Goal: Communication & Community: Answer question/provide support

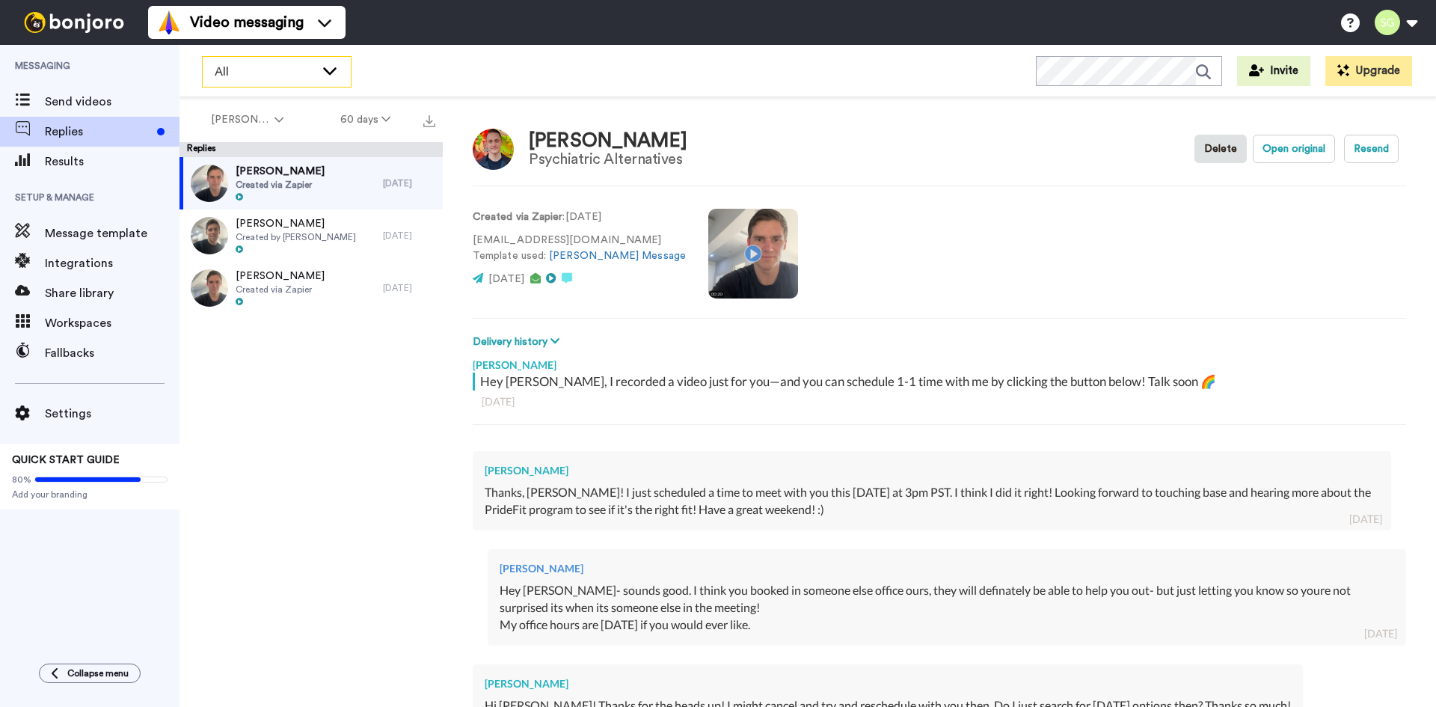
click at [272, 76] on span "All" at bounding box center [265, 72] width 100 height 18
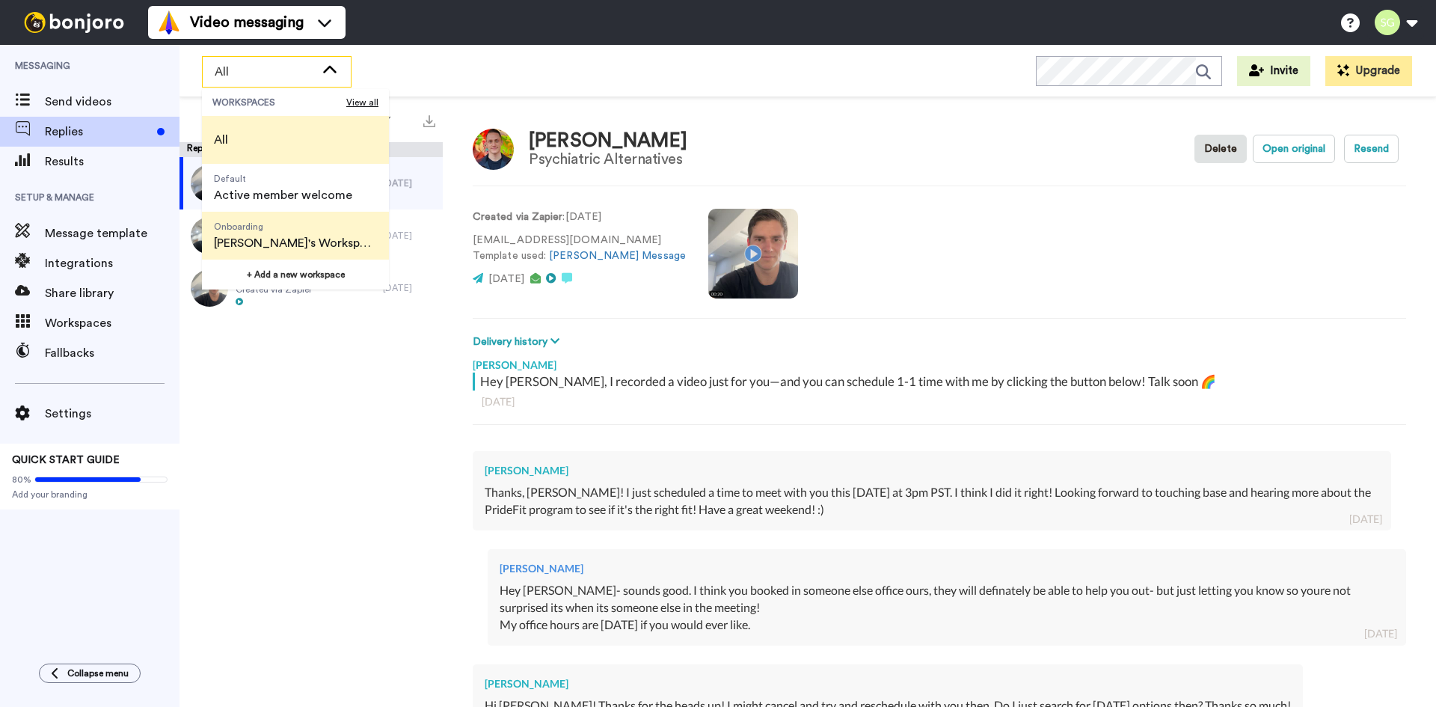
click at [269, 240] on span "[PERSON_NAME]'s Workspace" at bounding box center [295, 243] width 163 height 18
type textarea "x"
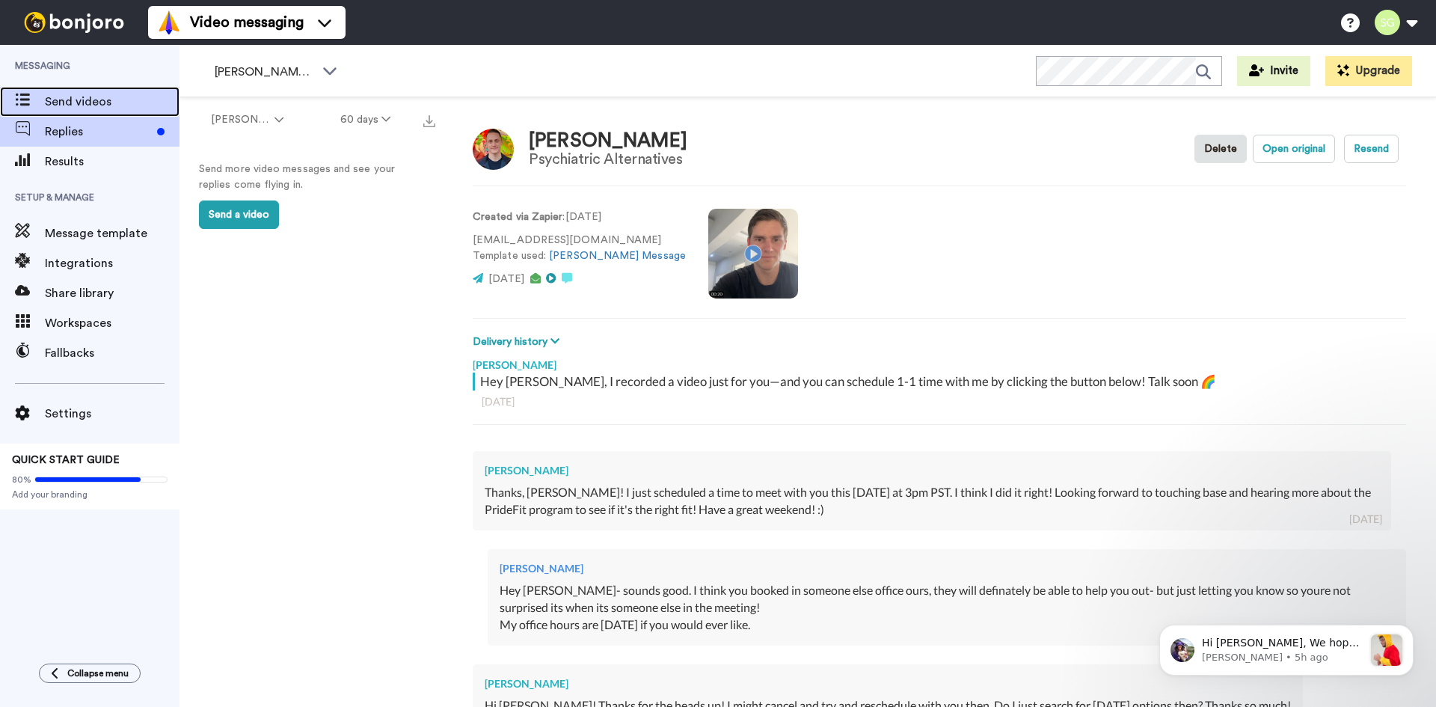
click at [70, 106] on span "Send videos" at bounding box center [112, 102] width 135 height 18
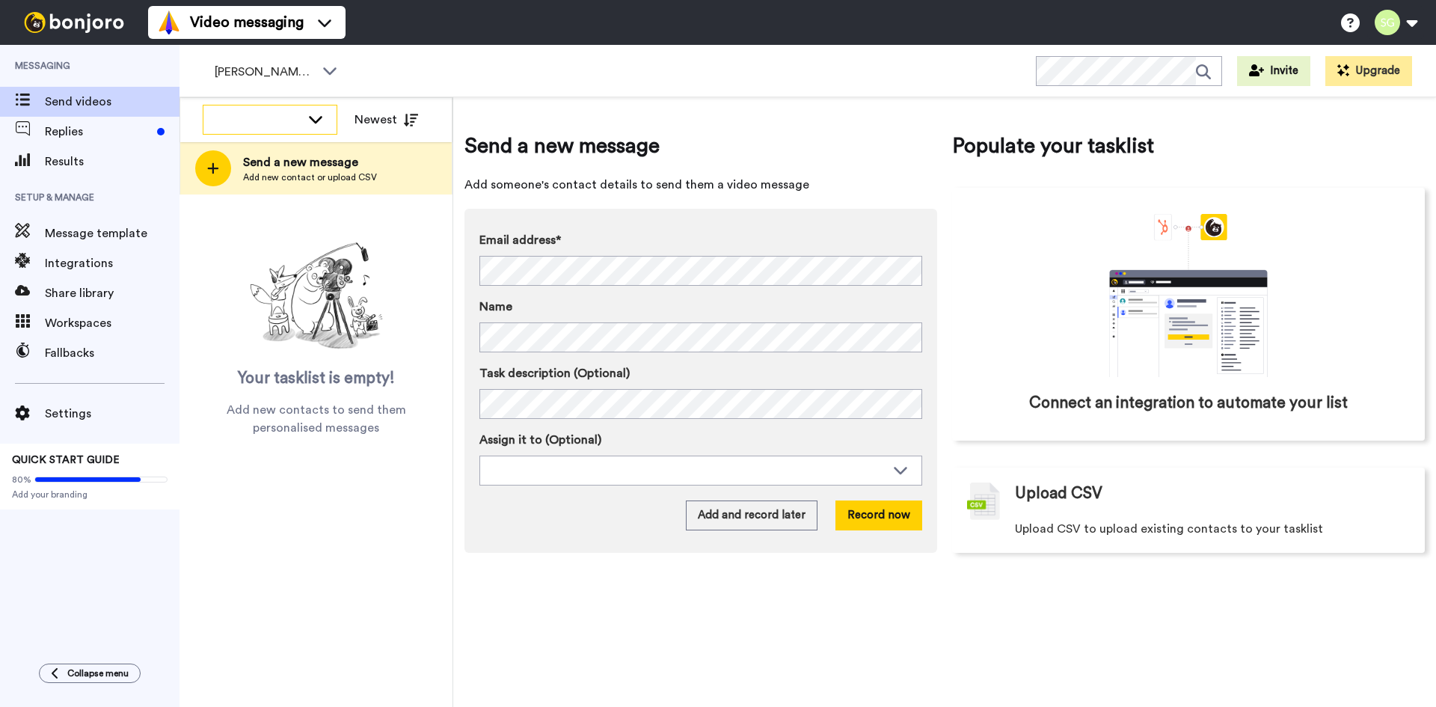
click at [306, 114] on div at bounding box center [269, 118] width 133 height 27
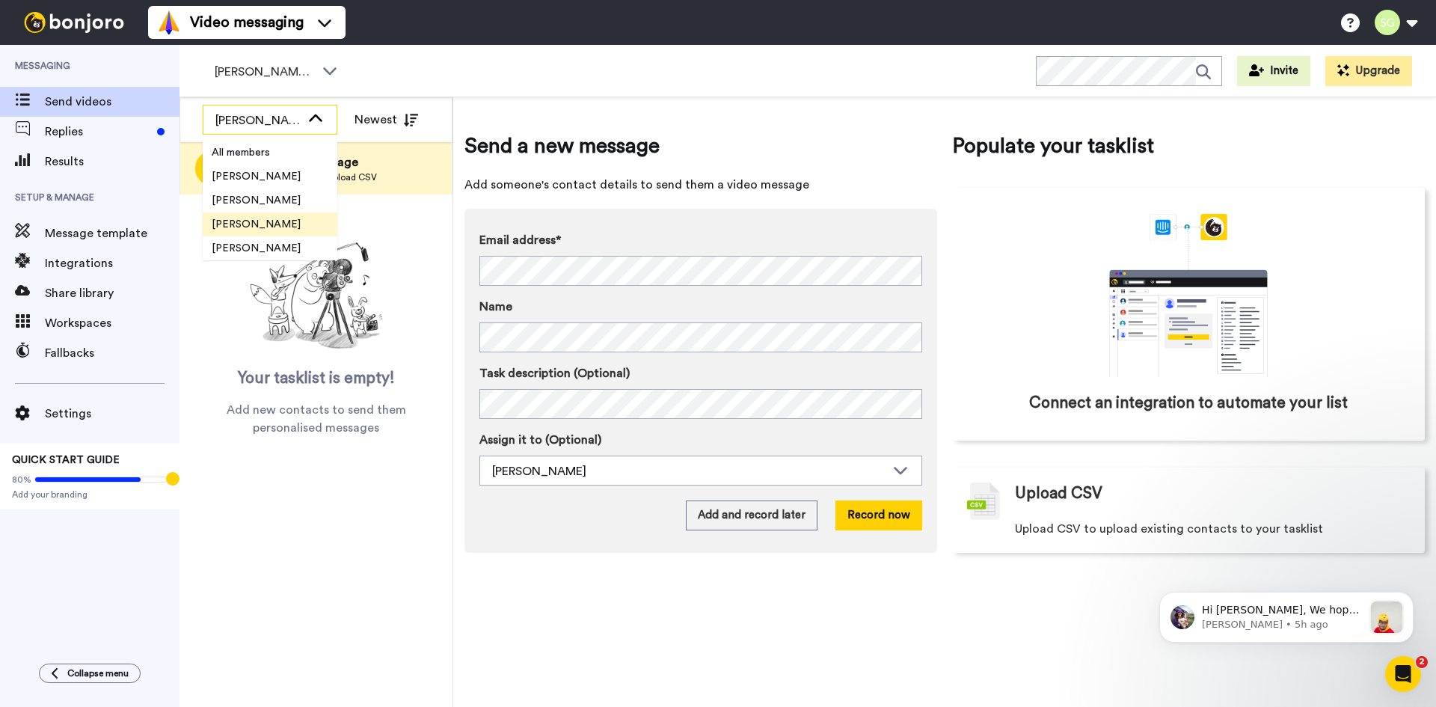
click at [313, 114] on icon at bounding box center [316, 118] width 18 height 15
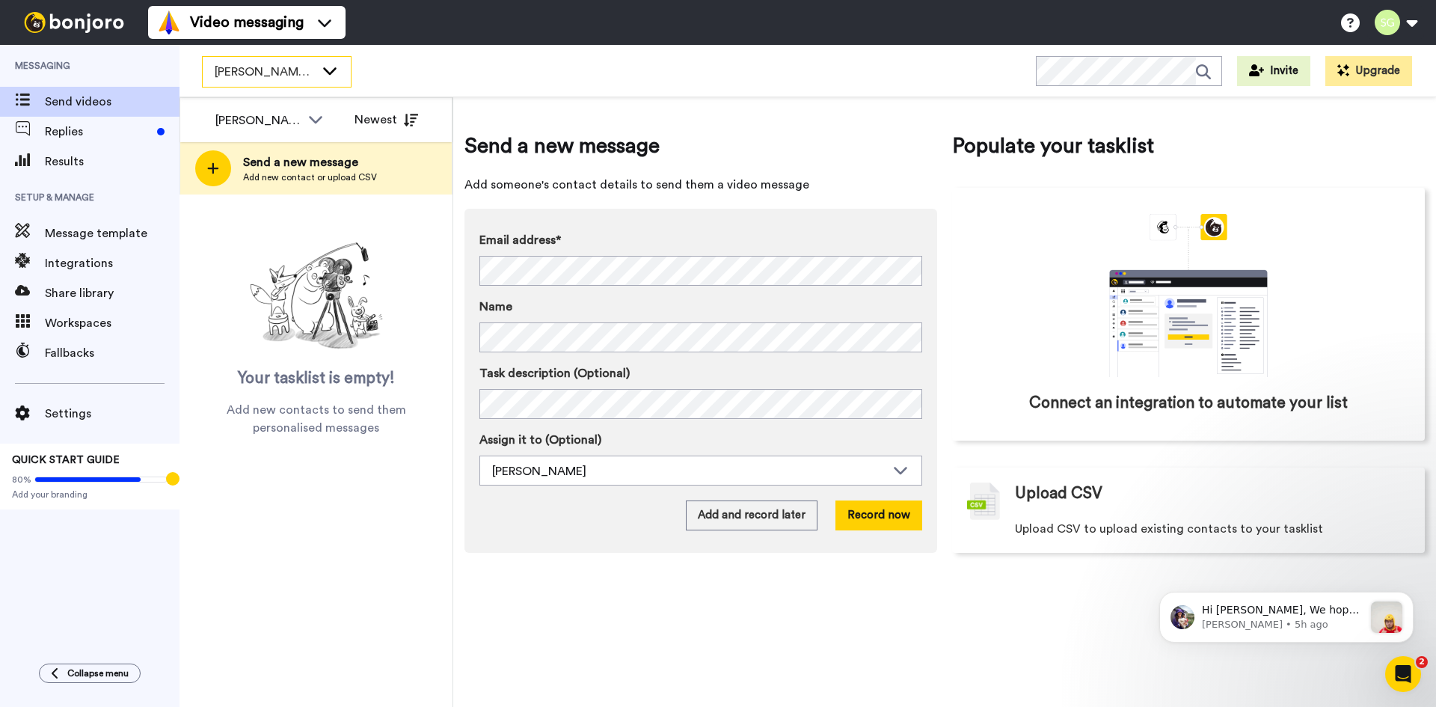
click at [321, 65] on icon at bounding box center [330, 70] width 18 height 15
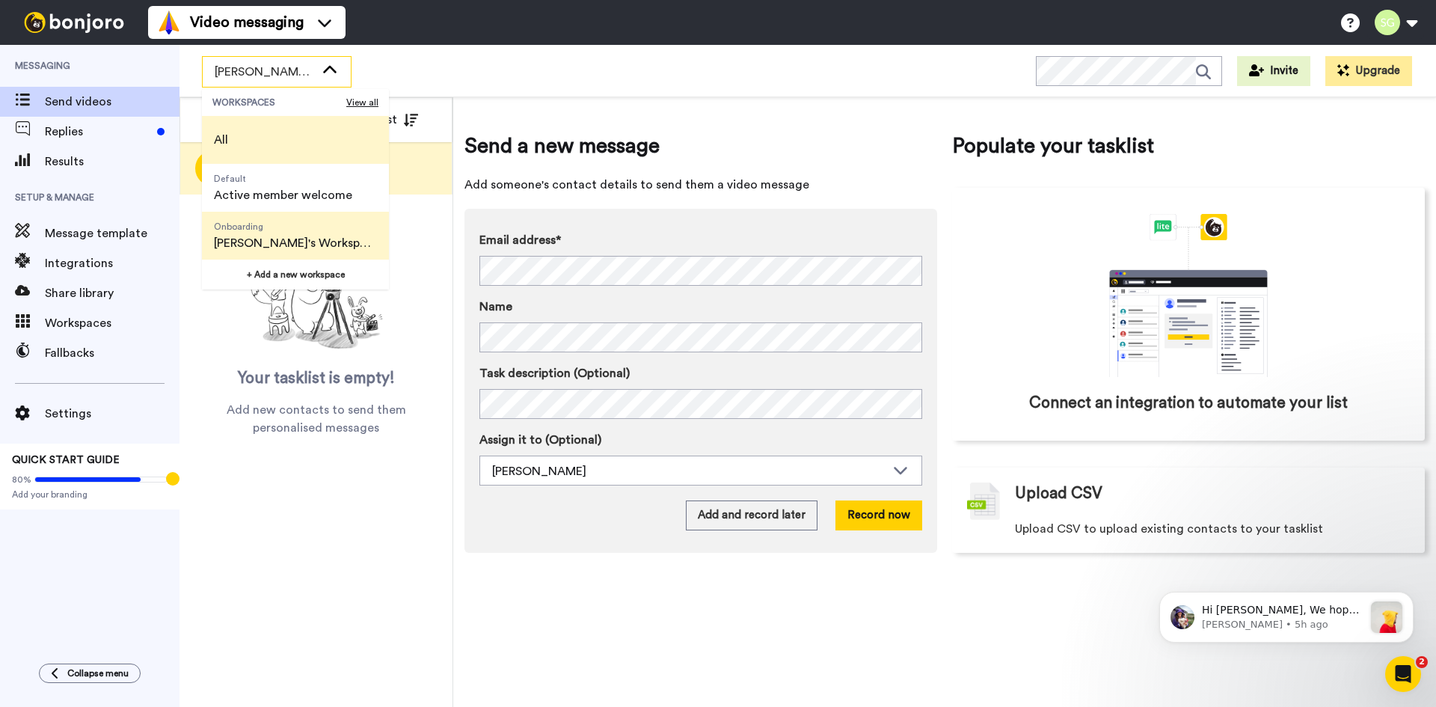
click at [250, 132] on li "All" at bounding box center [295, 140] width 187 height 48
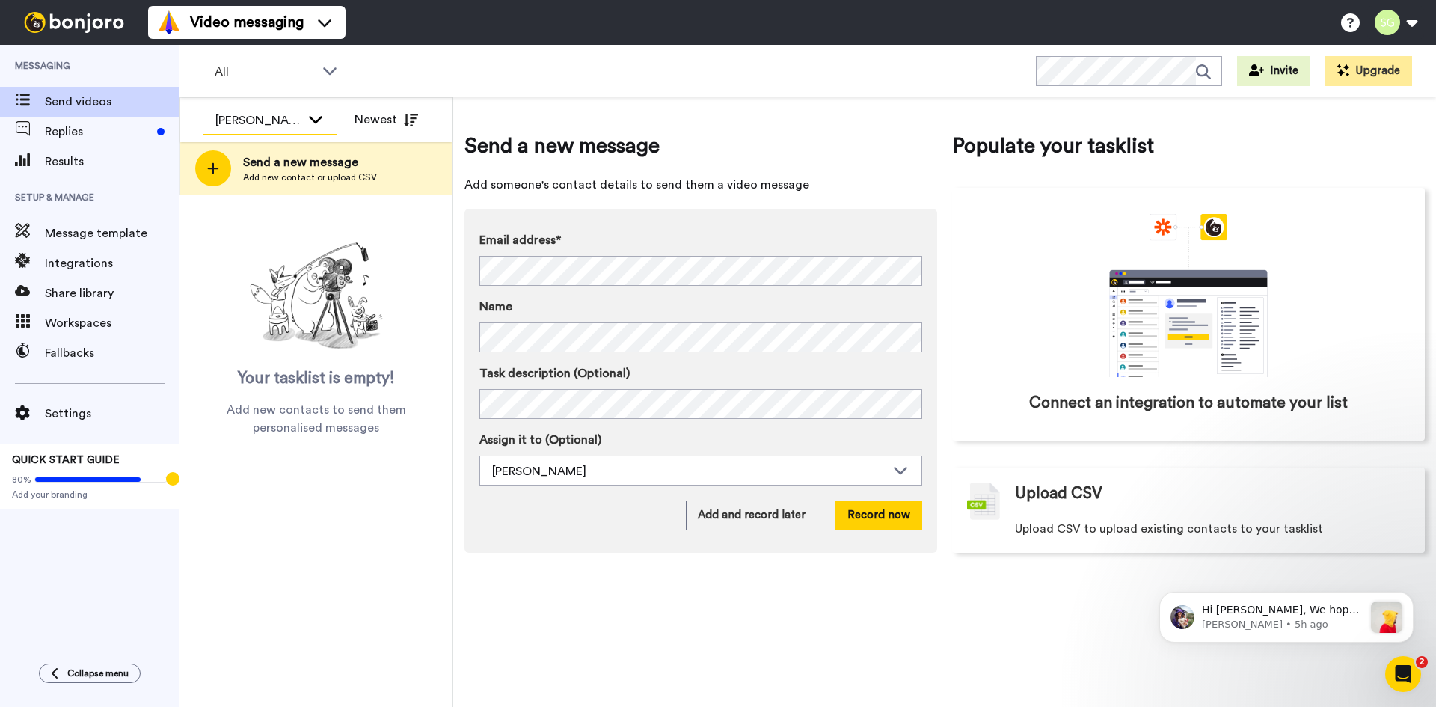
click at [322, 121] on icon at bounding box center [316, 118] width 18 height 15
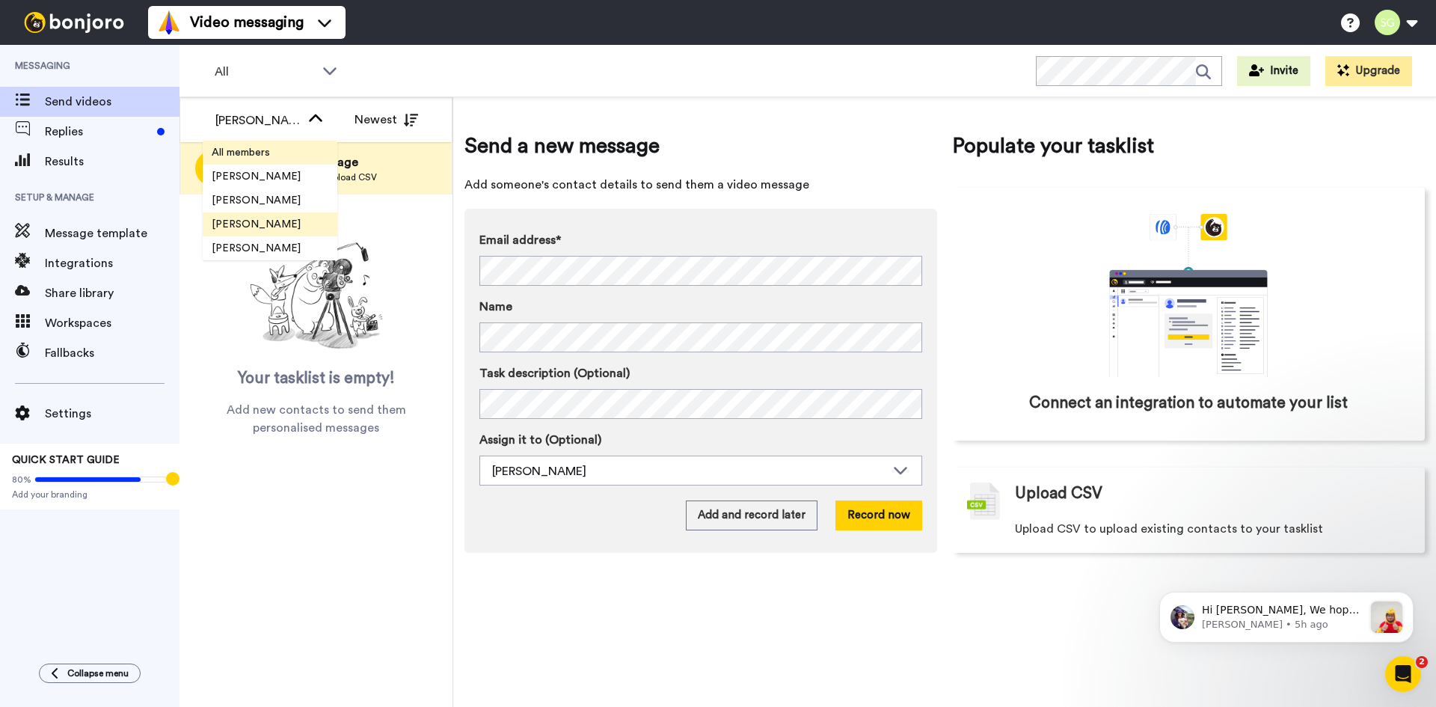
click at [275, 160] on li "All members" at bounding box center [270, 153] width 135 height 24
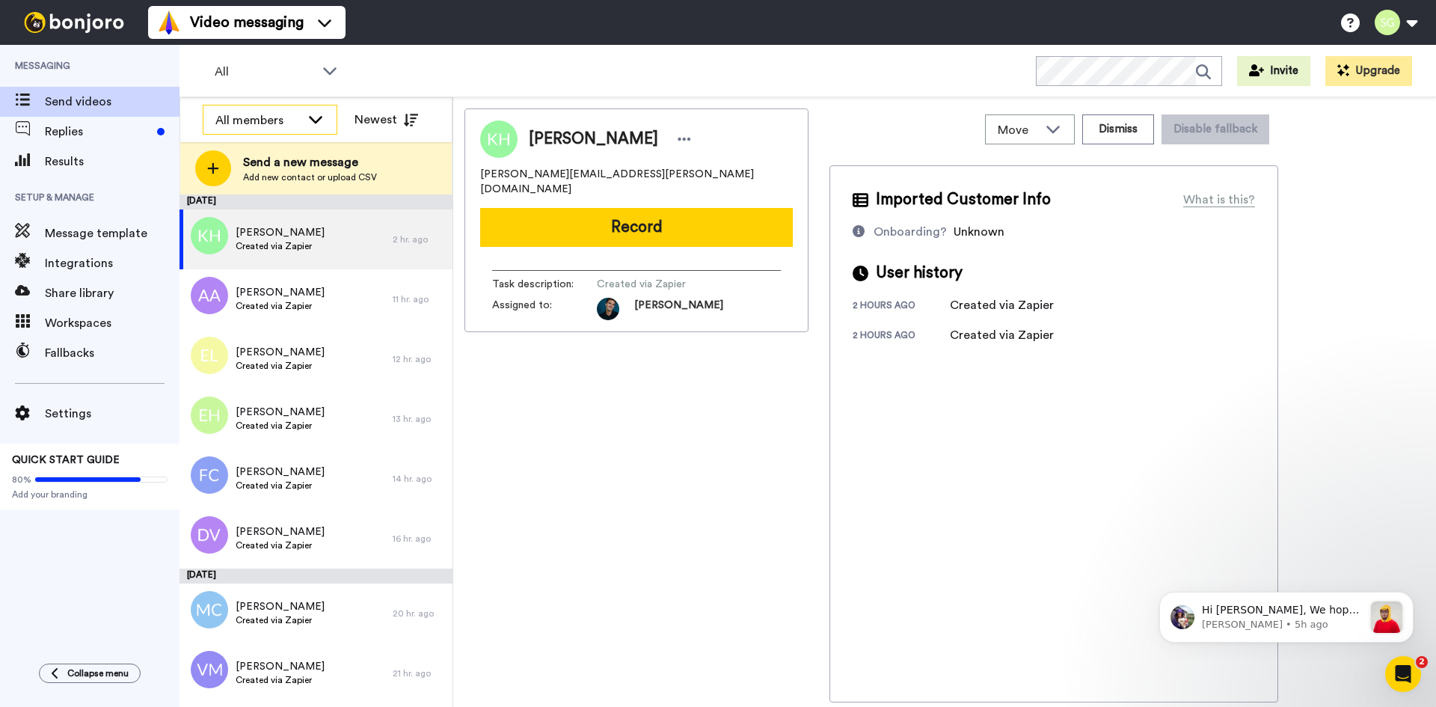
click at [301, 120] on div "All members" at bounding box center [269, 120] width 133 height 30
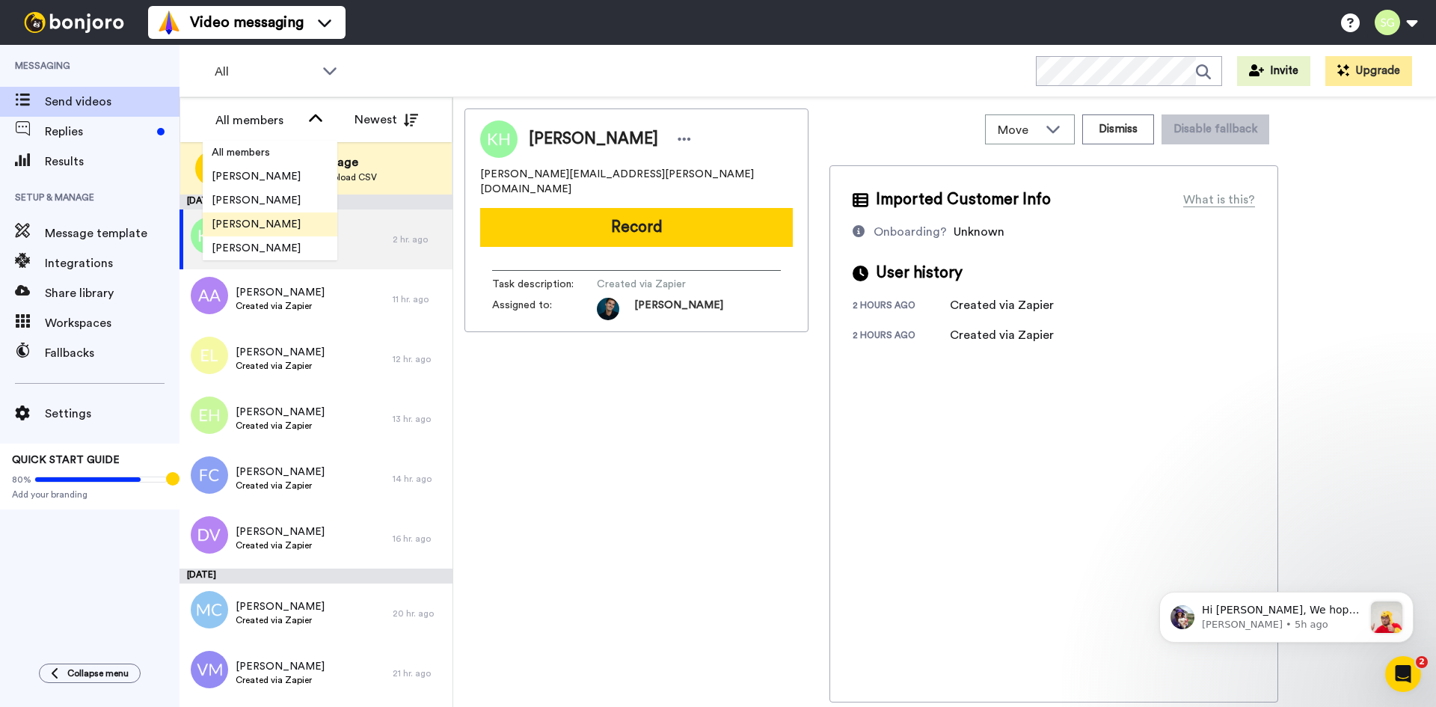
click at [251, 212] on li "[PERSON_NAME]" at bounding box center [270, 224] width 135 height 24
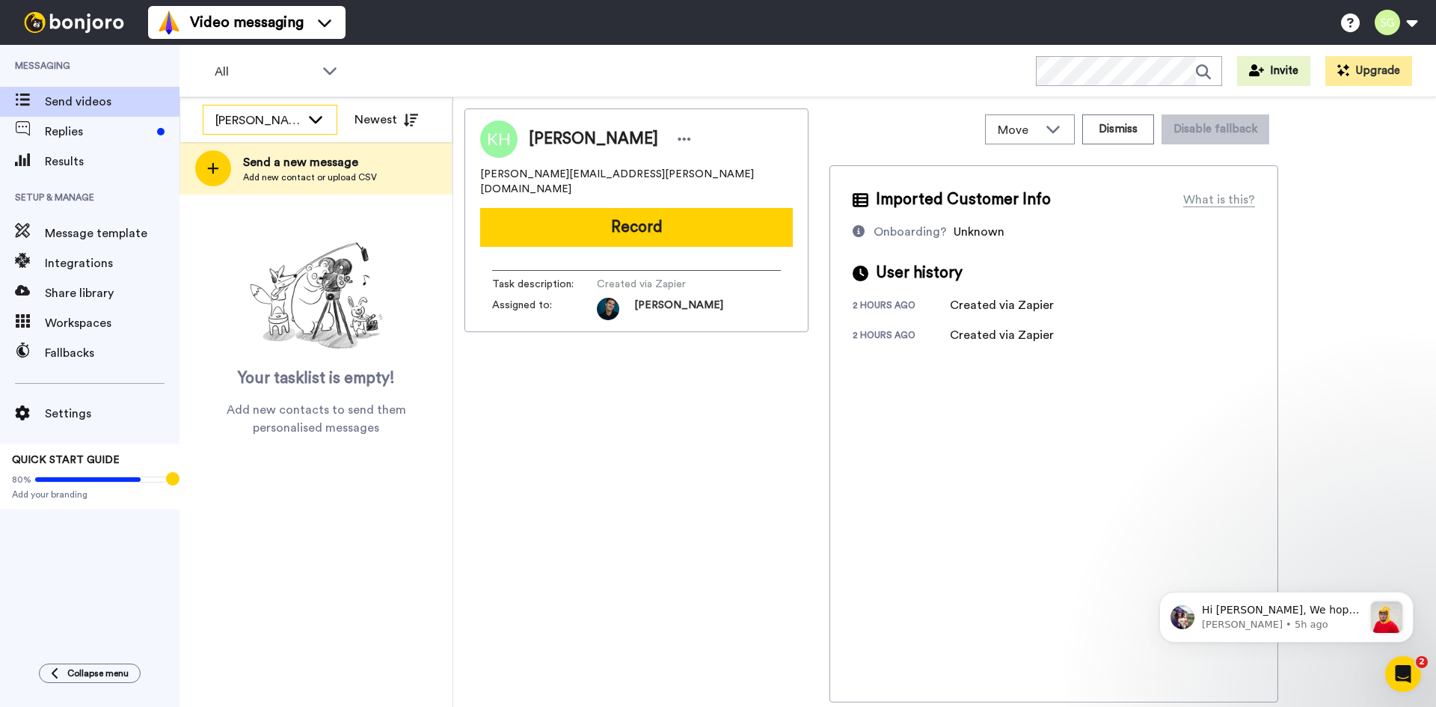
click at [304, 120] on div "[PERSON_NAME]" at bounding box center [269, 120] width 133 height 30
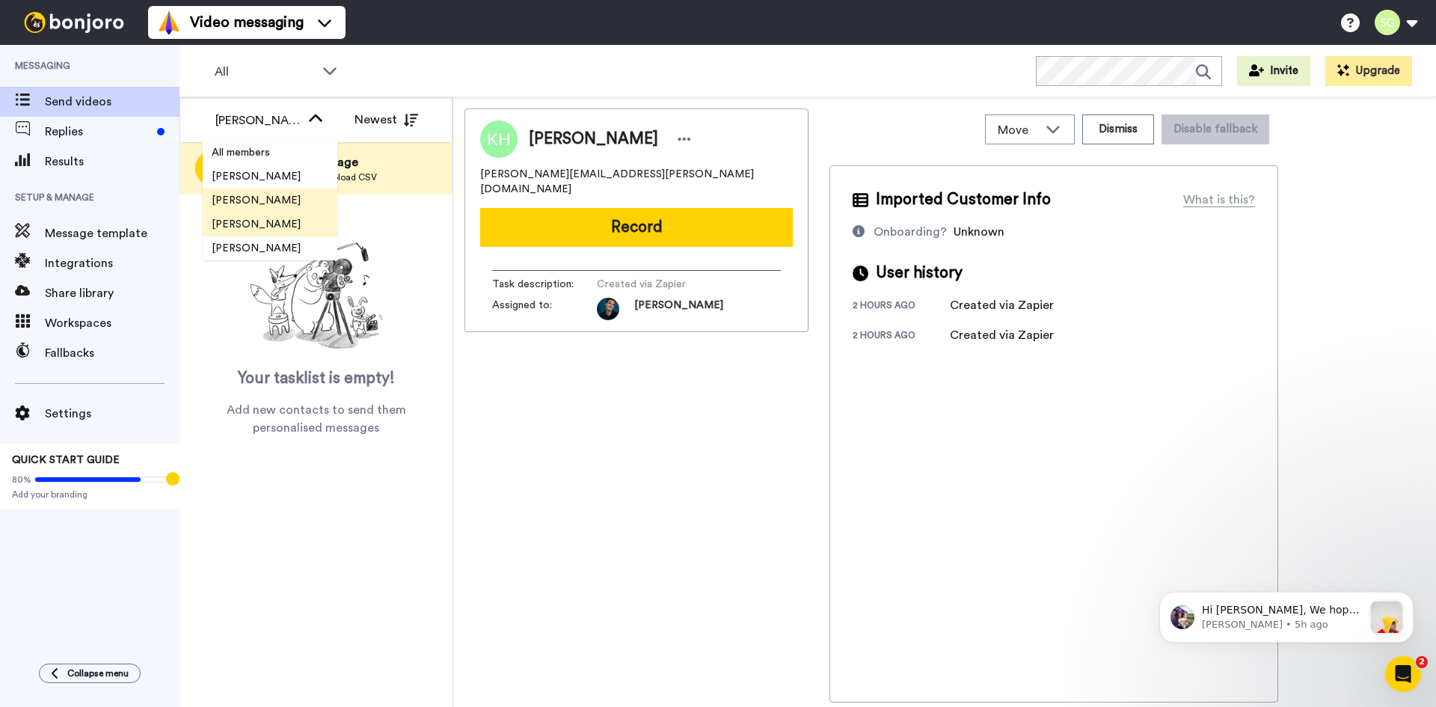
click at [263, 191] on li "[PERSON_NAME]" at bounding box center [270, 200] width 135 height 24
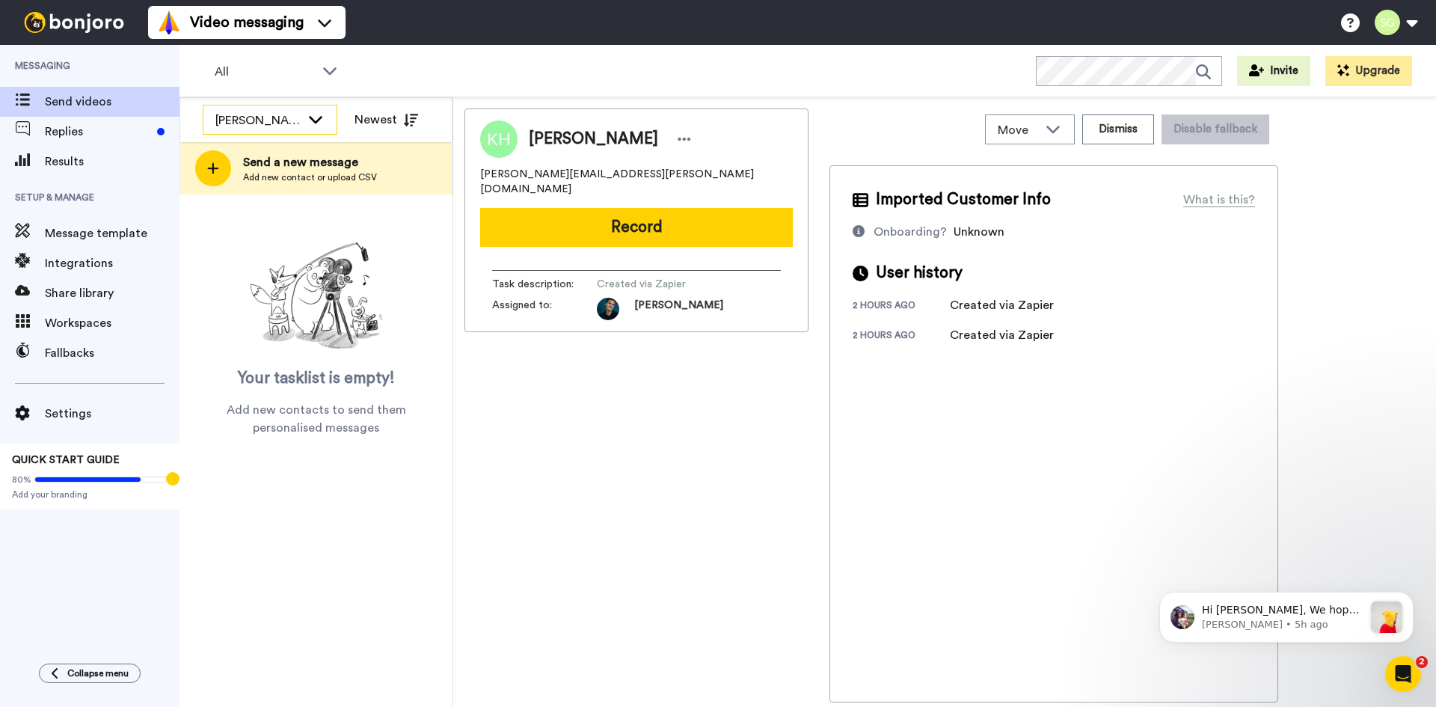
click at [298, 120] on div "[PERSON_NAME]" at bounding box center [257, 120] width 85 height 18
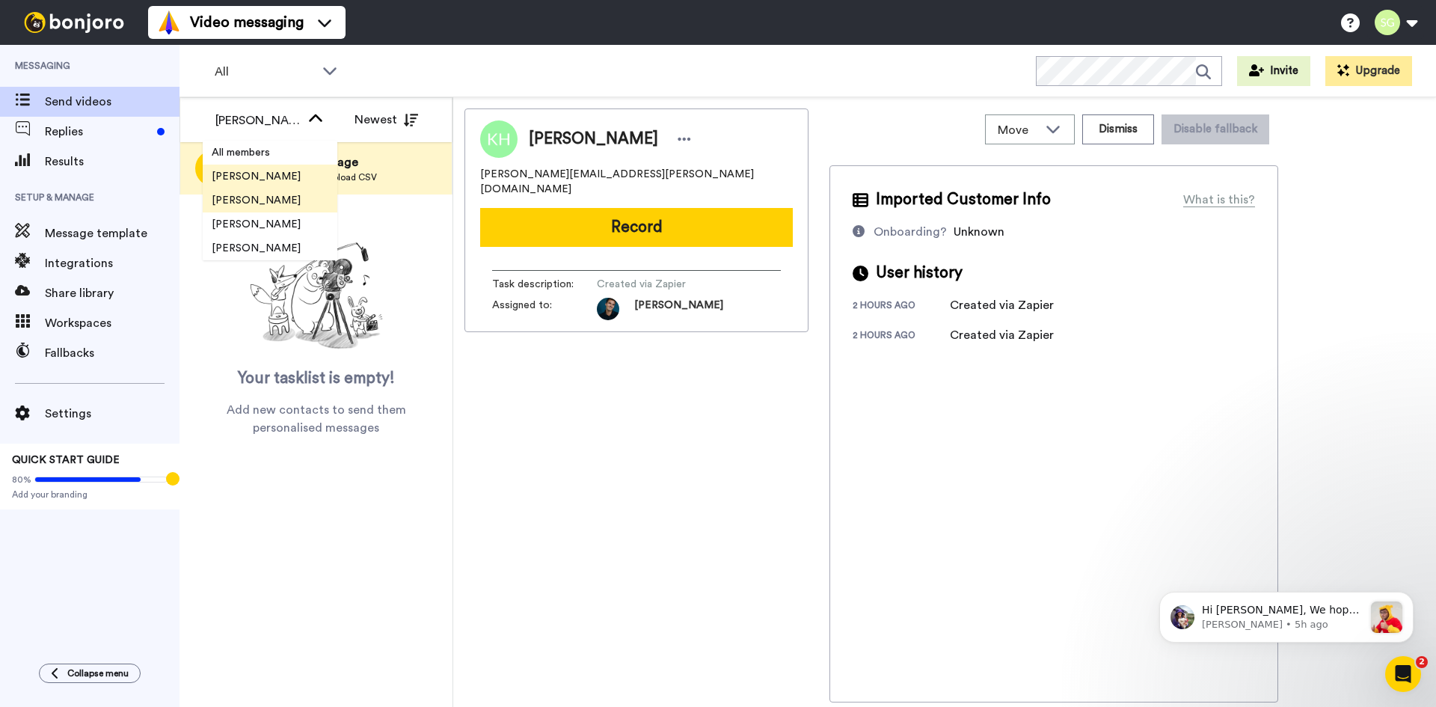
click at [269, 174] on span "[PERSON_NAME]" at bounding box center [256, 176] width 107 height 15
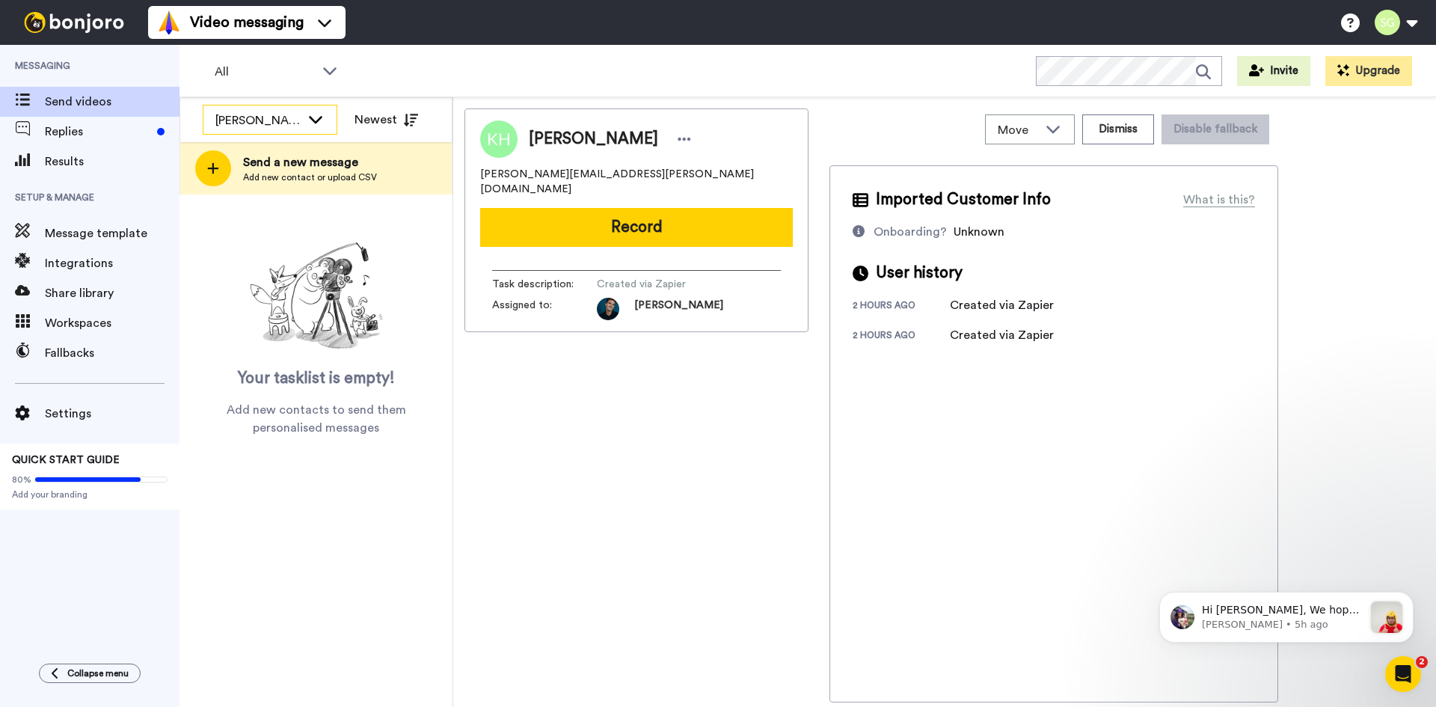
click at [300, 119] on div "[PERSON_NAME]" at bounding box center [257, 120] width 85 height 18
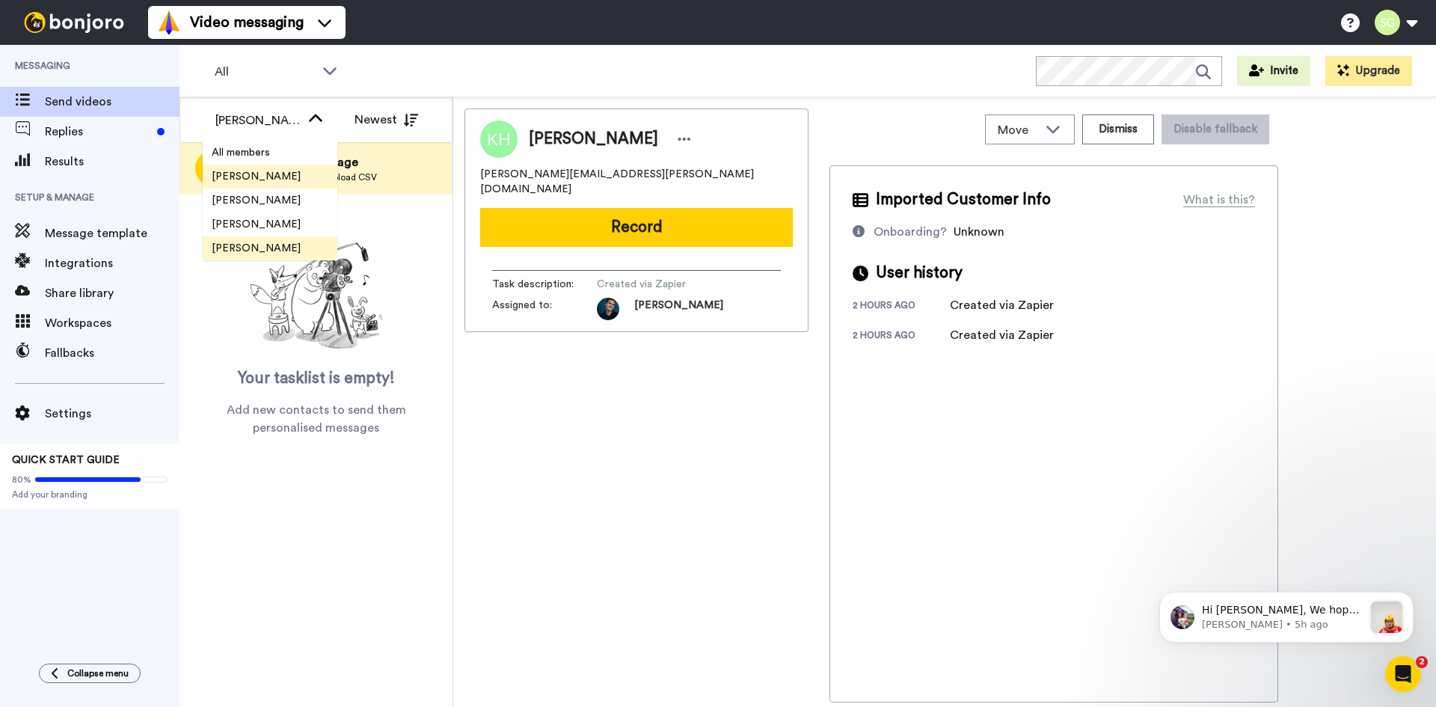
click at [252, 237] on li "[PERSON_NAME]" at bounding box center [270, 248] width 135 height 24
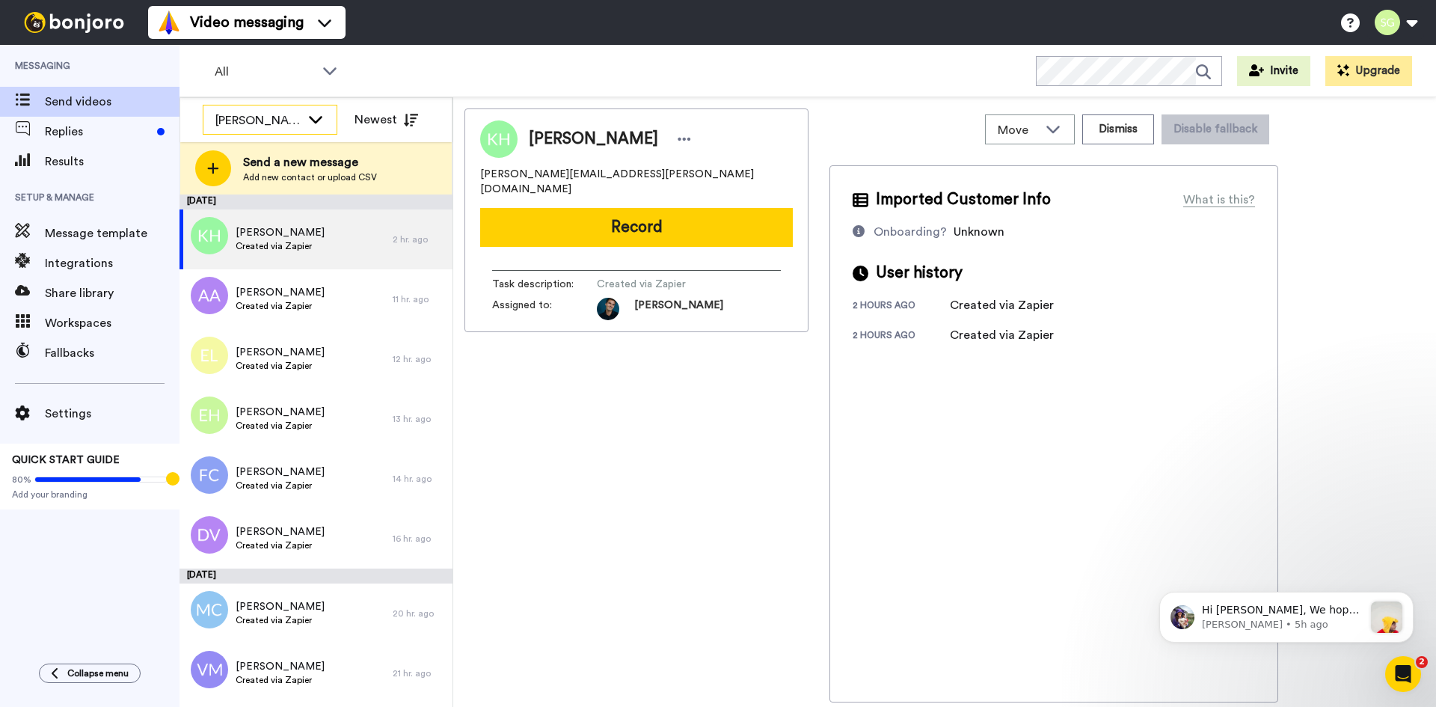
click at [317, 117] on icon at bounding box center [316, 118] width 18 height 15
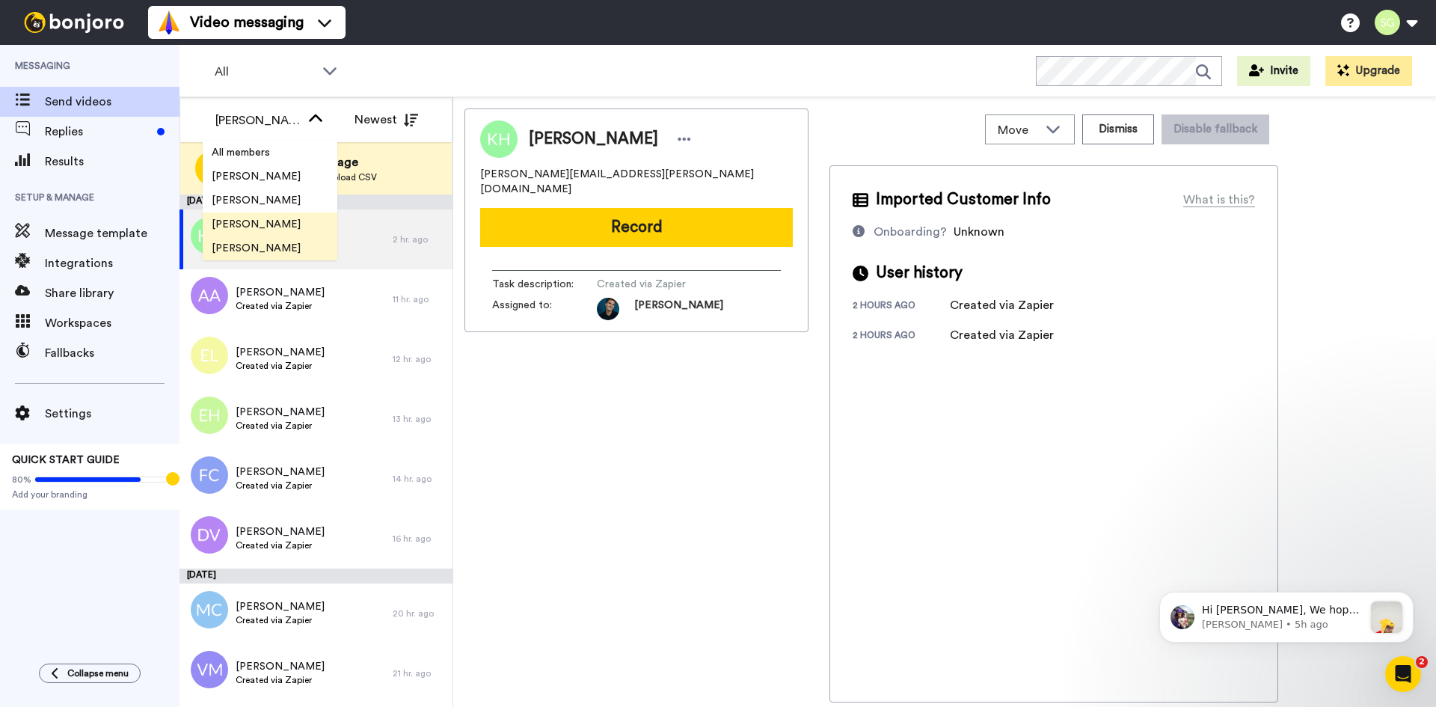
click at [269, 216] on li "[PERSON_NAME]" at bounding box center [270, 224] width 135 height 24
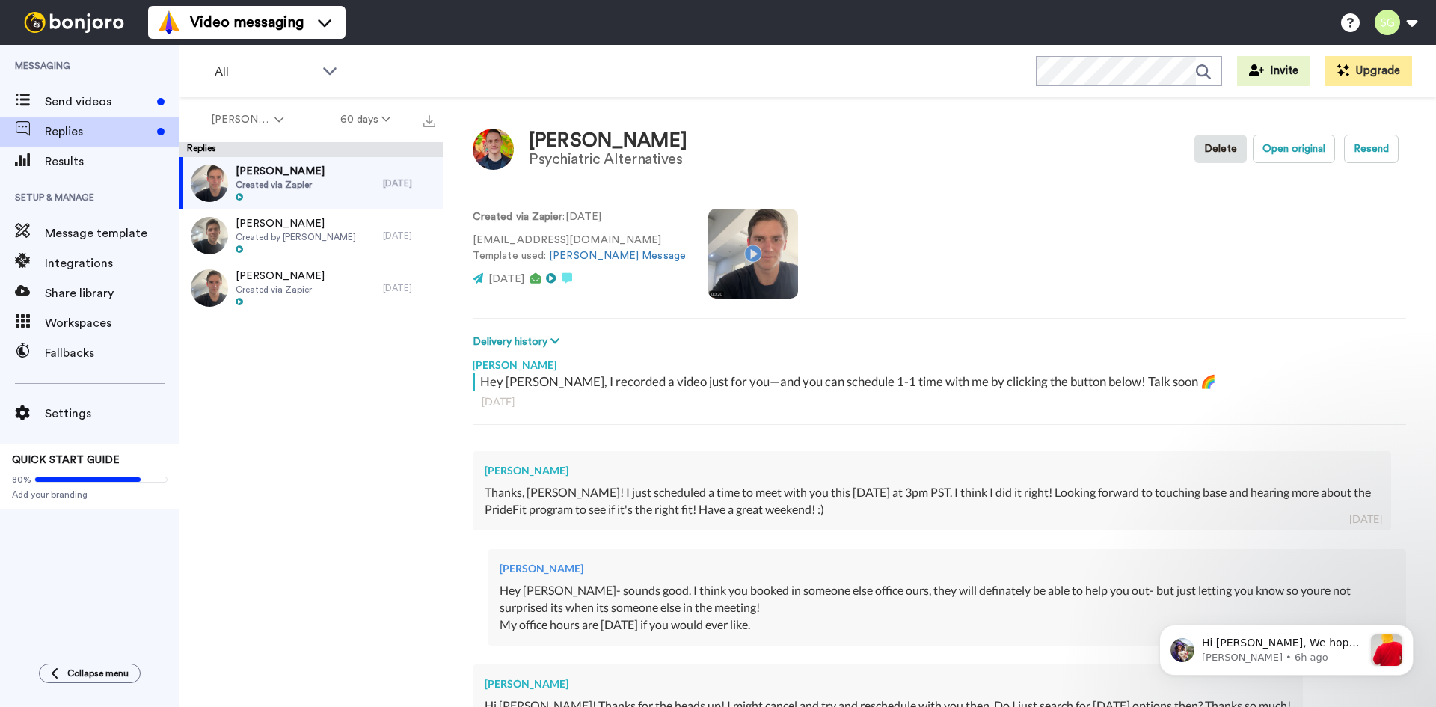
type textarea "x"
